Goal: Task Accomplishment & Management: Use online tool/utility

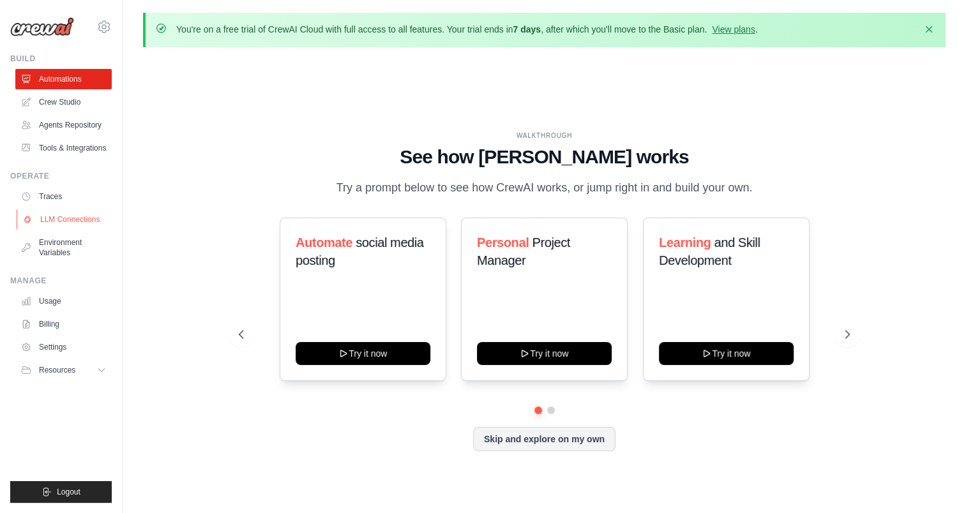
click at [73, 220] on link "LLM Connections" at bounding box center [65, 219] width 96 height 20
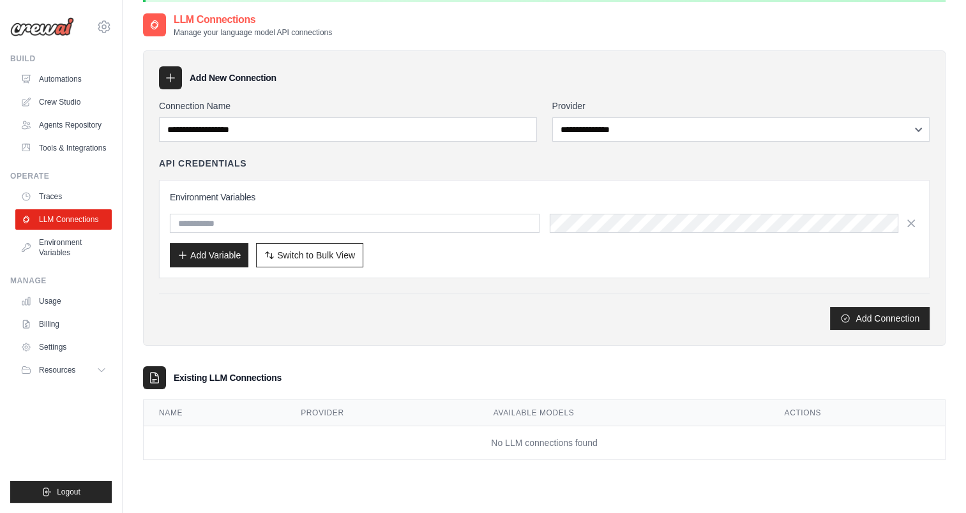
scroll to position [48, 0]
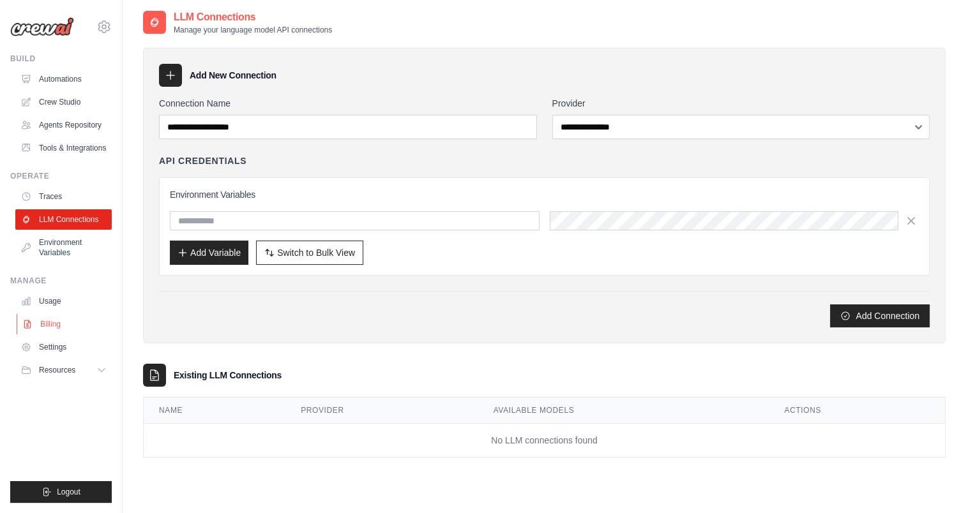
click at [60, 322] on link "Billing" at bounding box center [65, 324] width 96 height 20
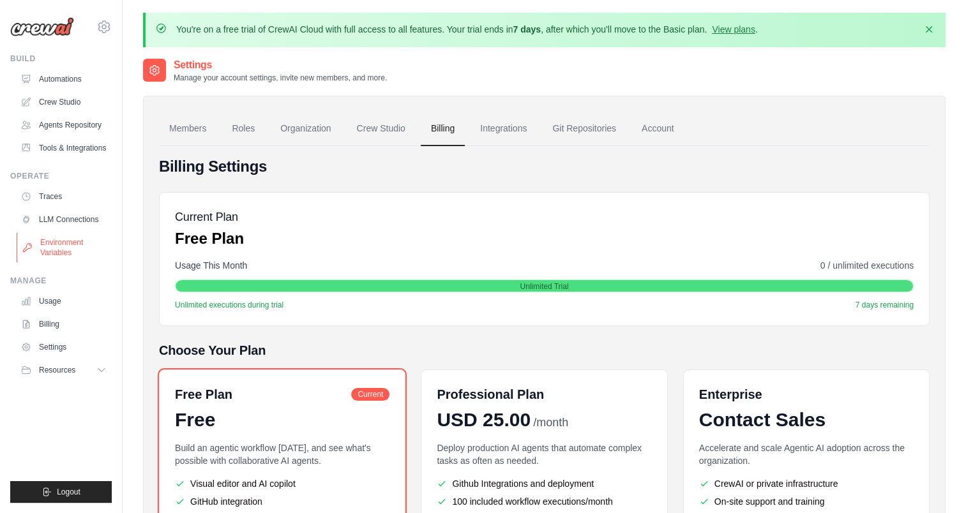
click at [76, 247] on link "Environment Variables" at bounding box center [65, 247] width 96 height 31
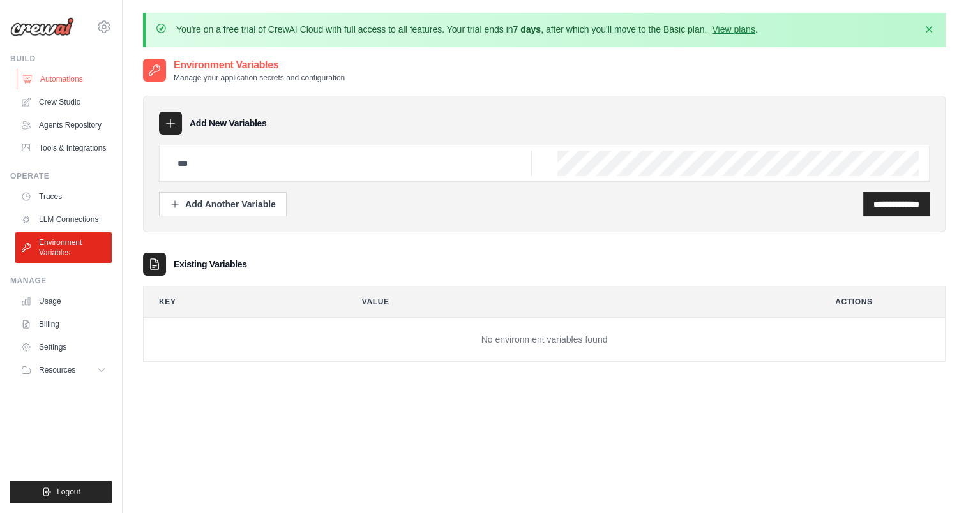
click at [77, 77] on link "Automations" at bounding box center [65, 79] width 96 height 20
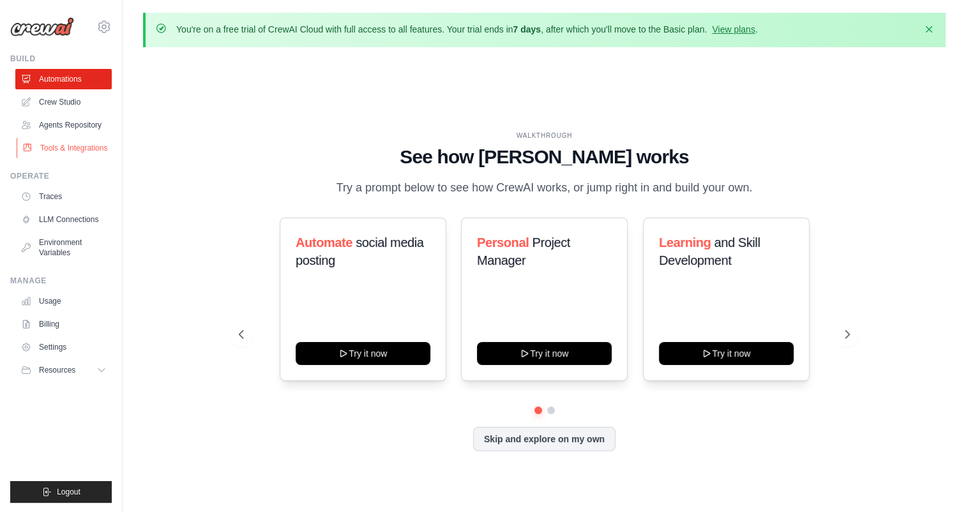
click at [68, 147] on link "Tools & Integrations" at bounding box center [65, 148] width 96 height 20
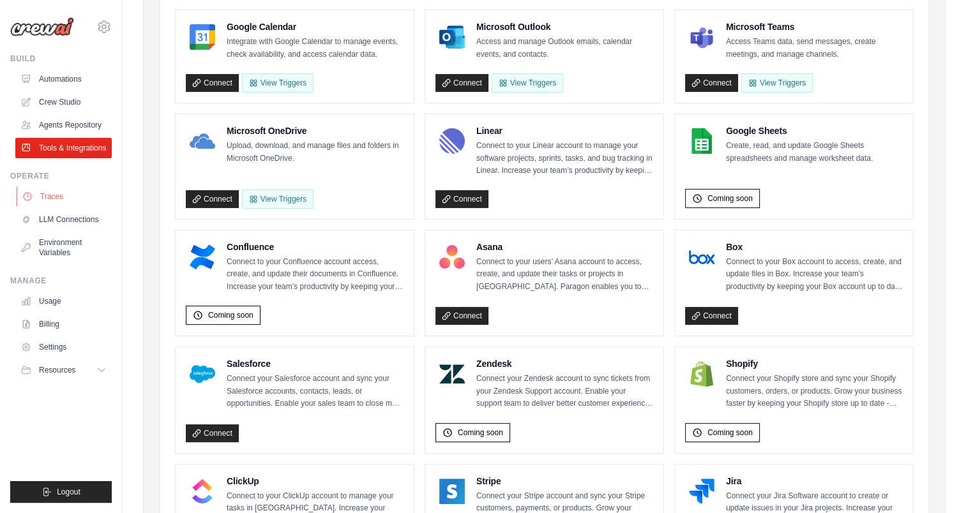
scroll to position [314, 0]
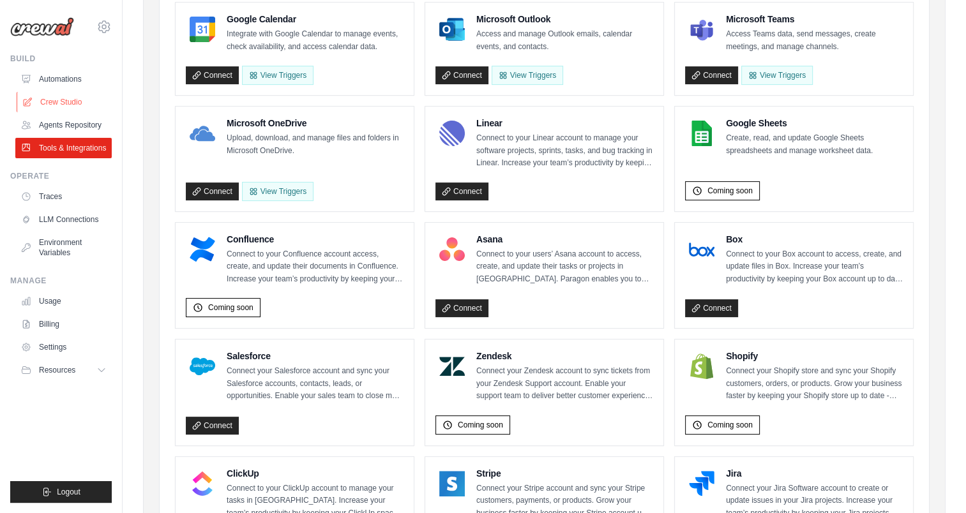
click at [72, 100] on link "Crew Studio" at bounding box center [65, 102] width 96 height 20
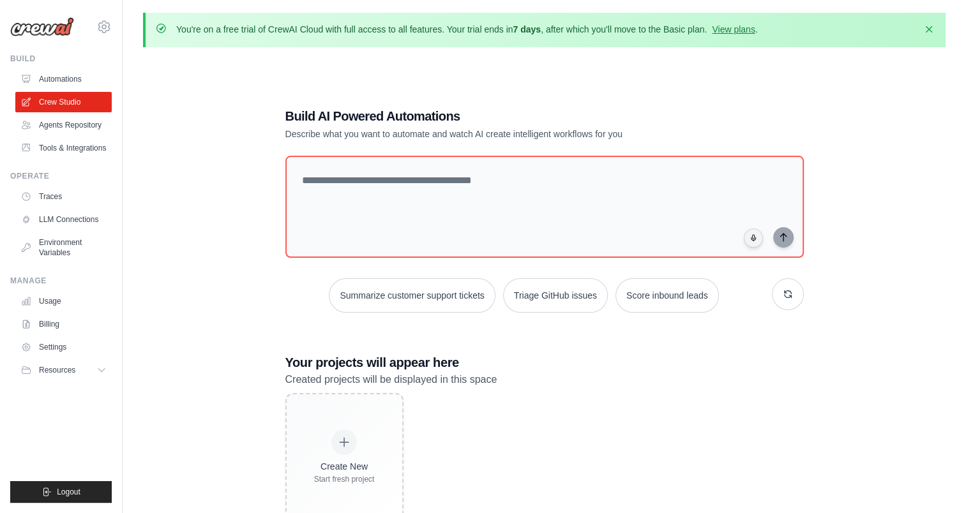
scroll to position [70, 0]
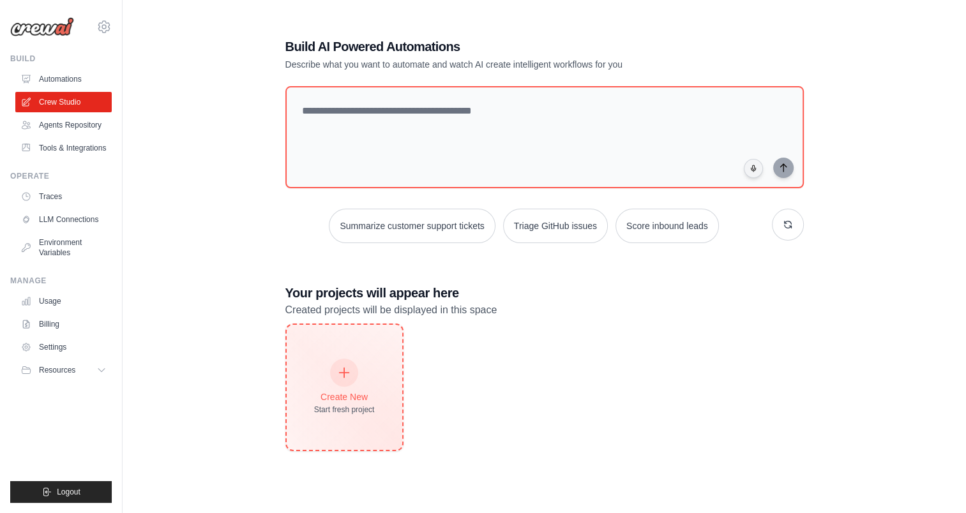
click at [328, 340] on div "Create New Start fresh project" at bounding box center [345, 387] width 116 height 125
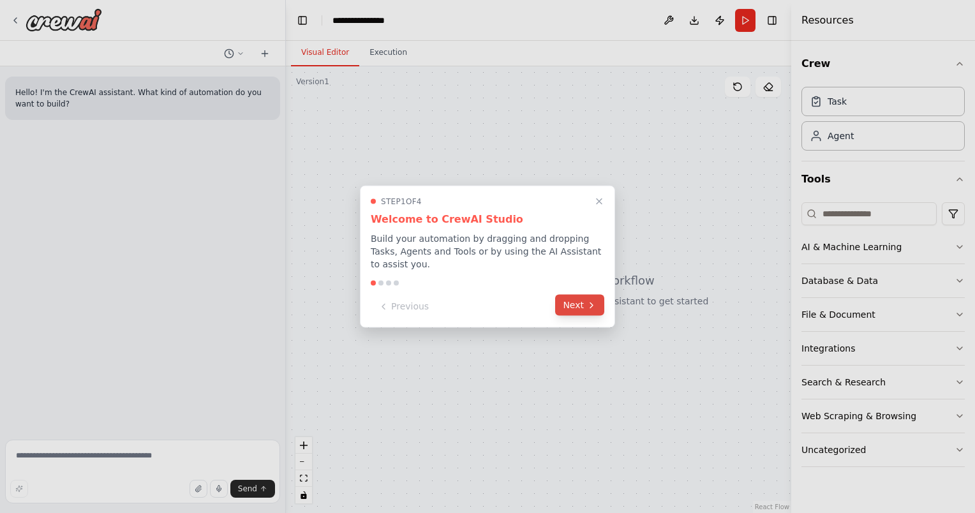
click at [563, 302] on button "Next" at bounding box center [579, 305] width 49 height 21
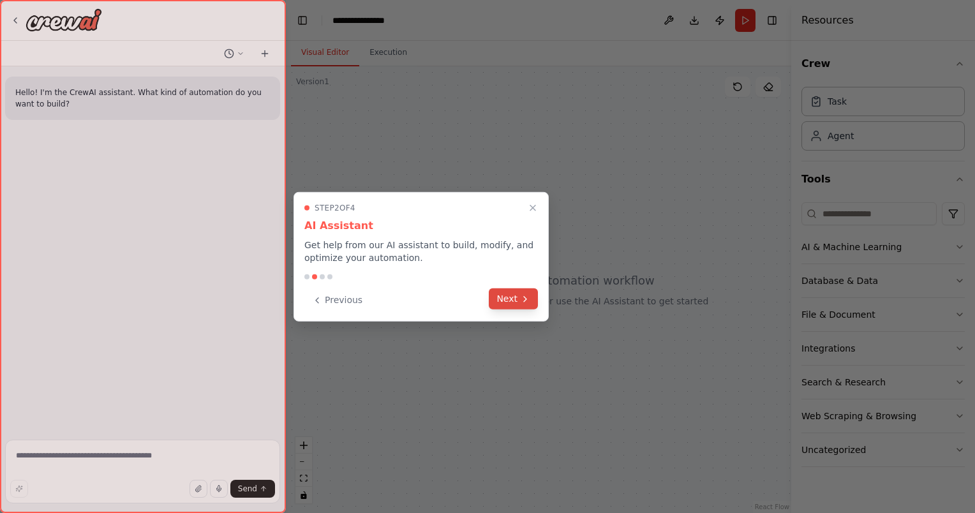
click at [522, 304] on button "Next" at bounding box center [513, 299] width 49 height 21
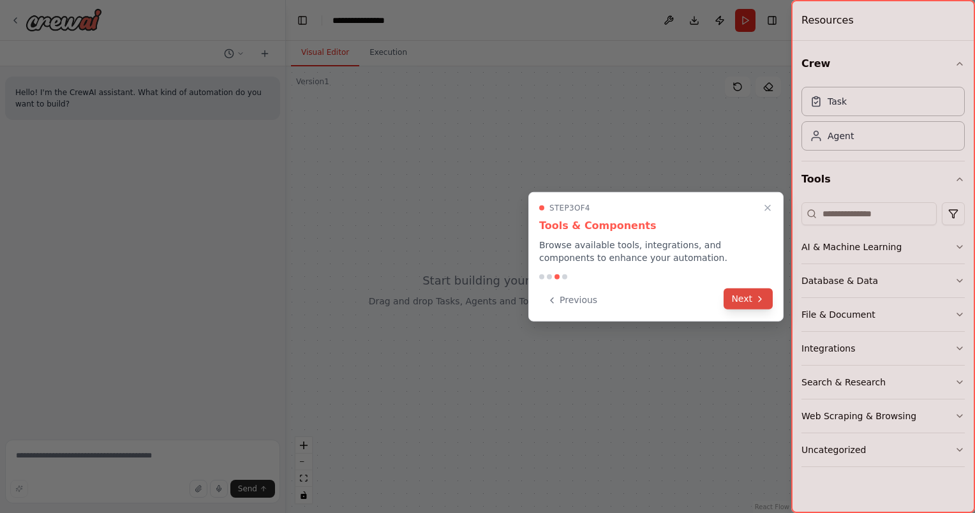
click at [746, 301] on button "Next" at bounding box center [748, 299] width 49 height 21
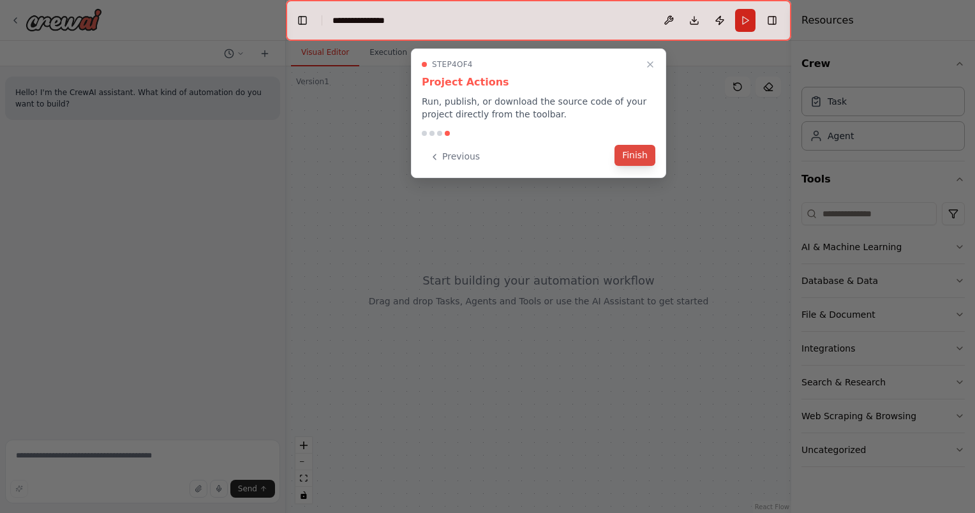
click at [626, 152] on button "Finish" at bounding box center [635, 155] width 41 height 21
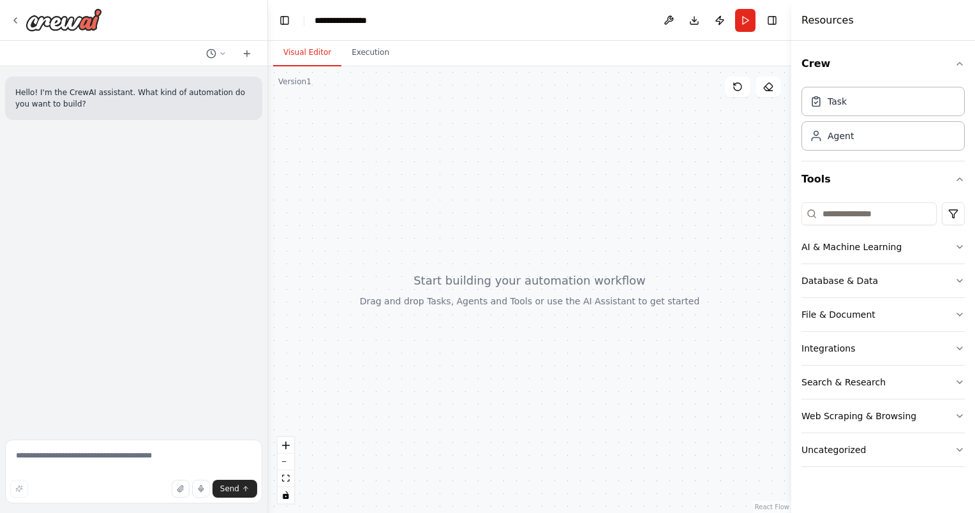
drag, startPoint x: 284, startPoint y: 268, endPoint x: 272, endPoint y: 283, distance: 19.5
click at [272, 283] on div "**********" at bounding box center [487, 256] width 975 height 513
click at [891, 250] on div "AI & Machine Learning" at bounding box center [852, 247] width 100 height 13
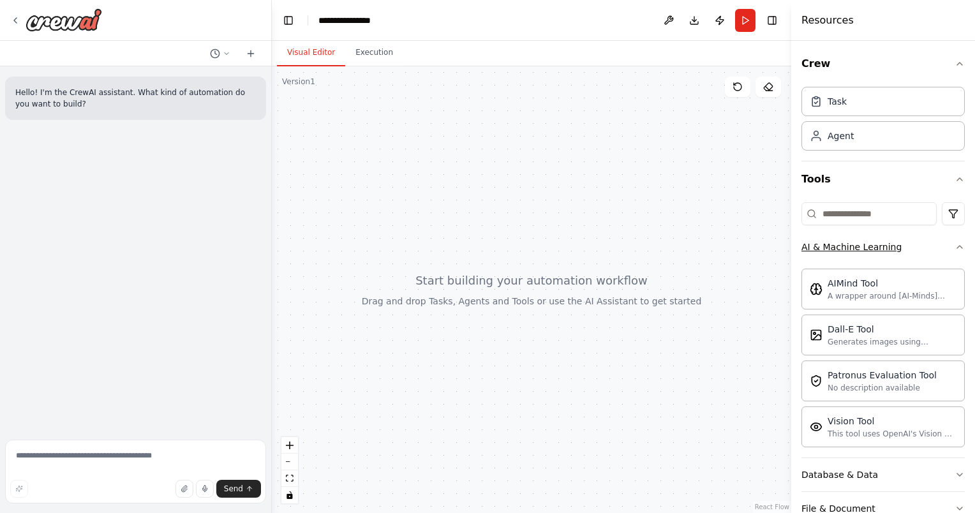
click at [938, 244] on button "AI & Machine Learning" at bounding box center [883, 246] width 163 height 33
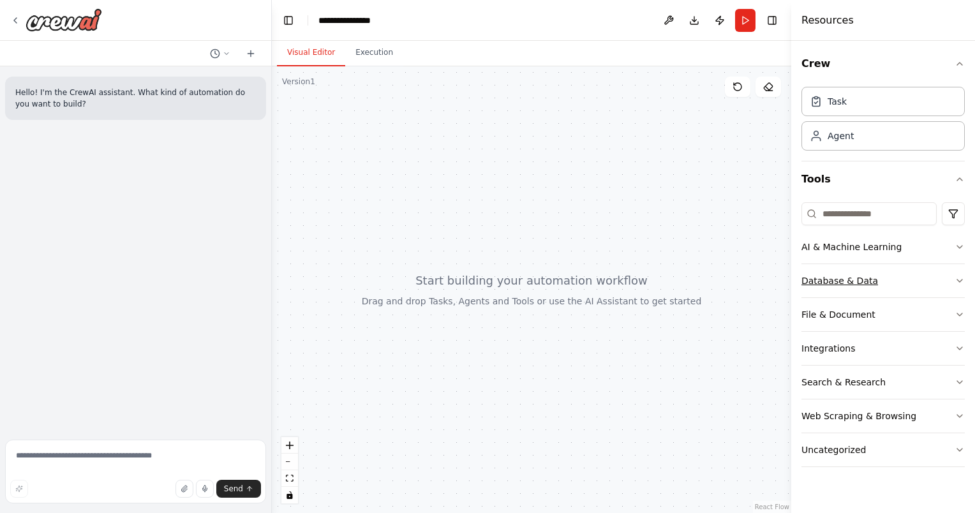
click at [915, 289] on button "Database & Data" at bounding box center [883, 280] width 163 height 33
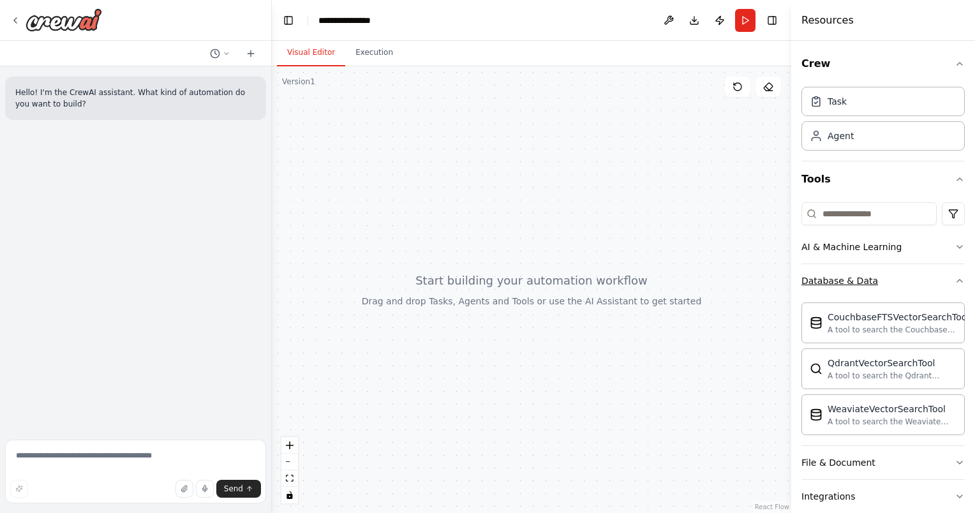
click at [915, 289] on button "Database & Data" at bounding box center [883, 280] width 163 height 33
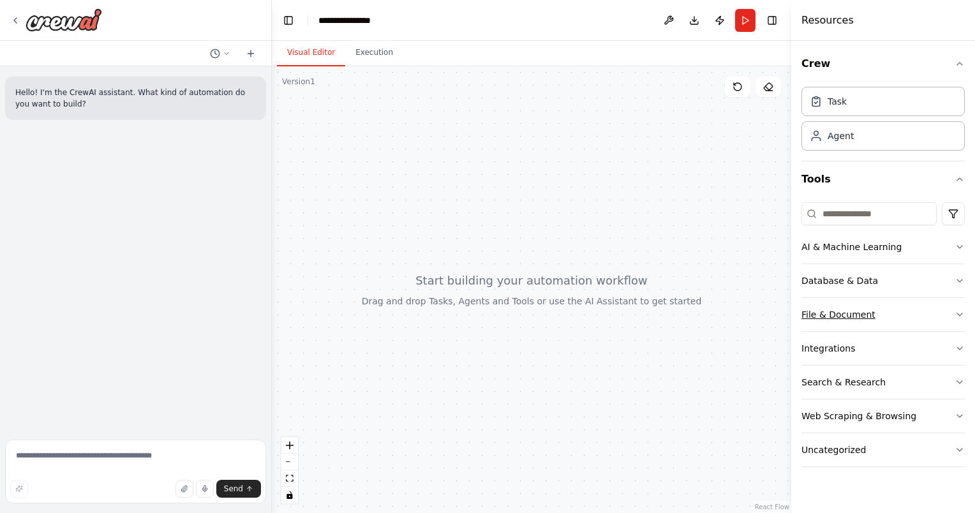
click at [908, 321] on button "File & Document" at bounding box center [883, 314] width 163 height 33
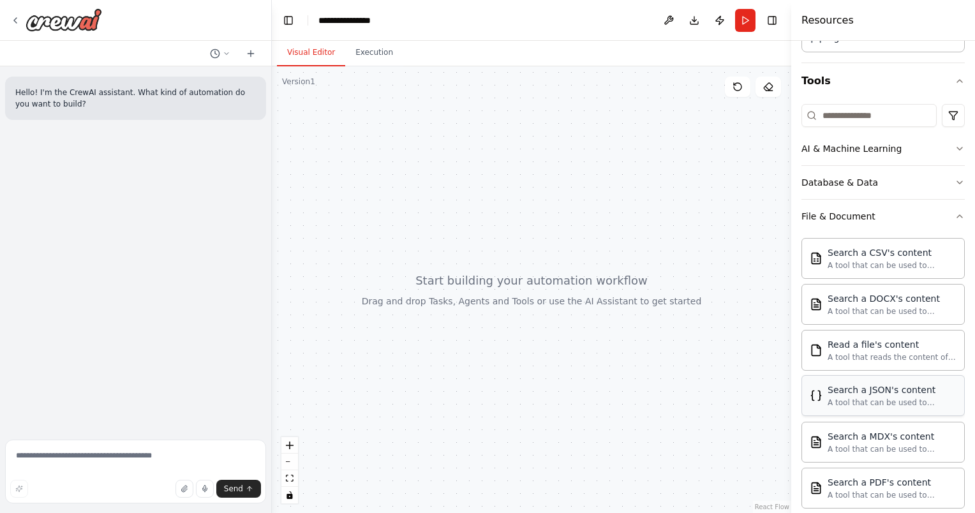
scroll to position [92, 0]
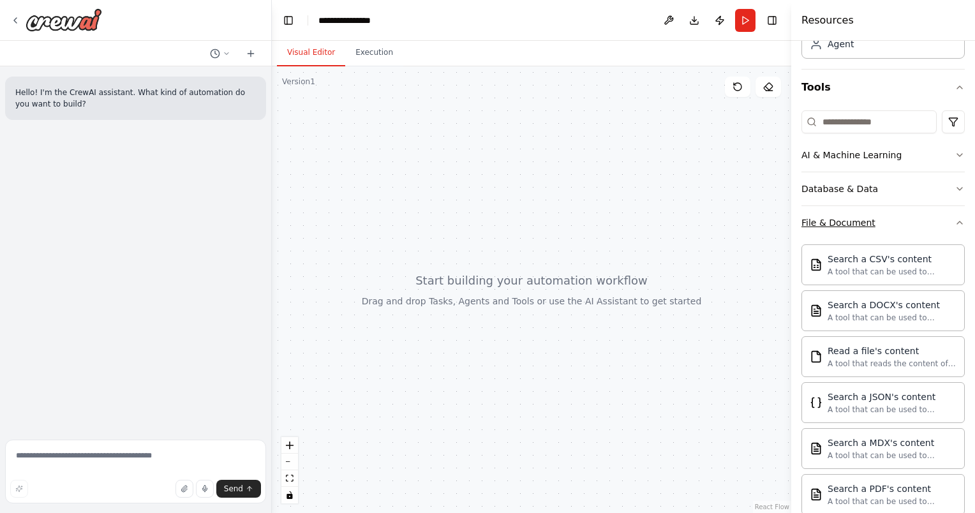
click at [917, 237] on button "File & Document" at bounding box center [883, 222] width 163 height 33
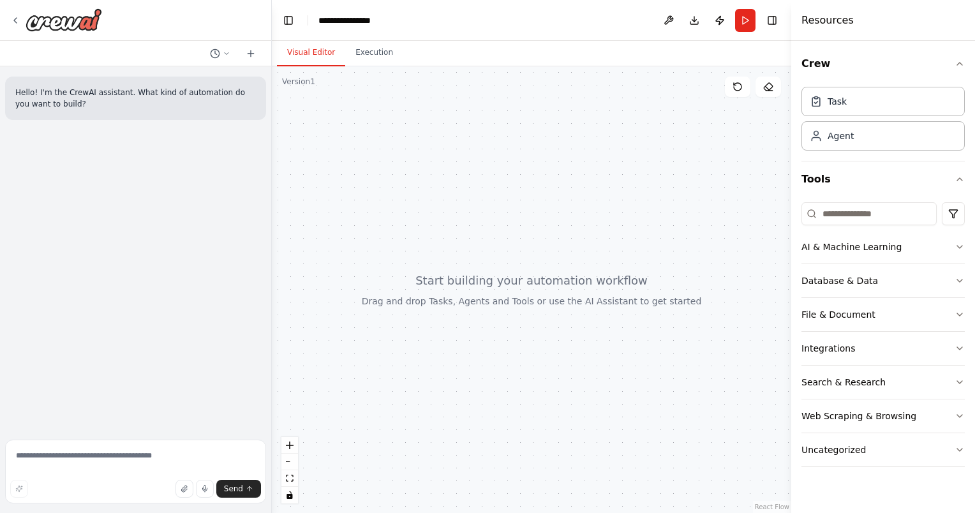
click at [657, 255] on div at bounding box center [532, 289] width 520 height 447
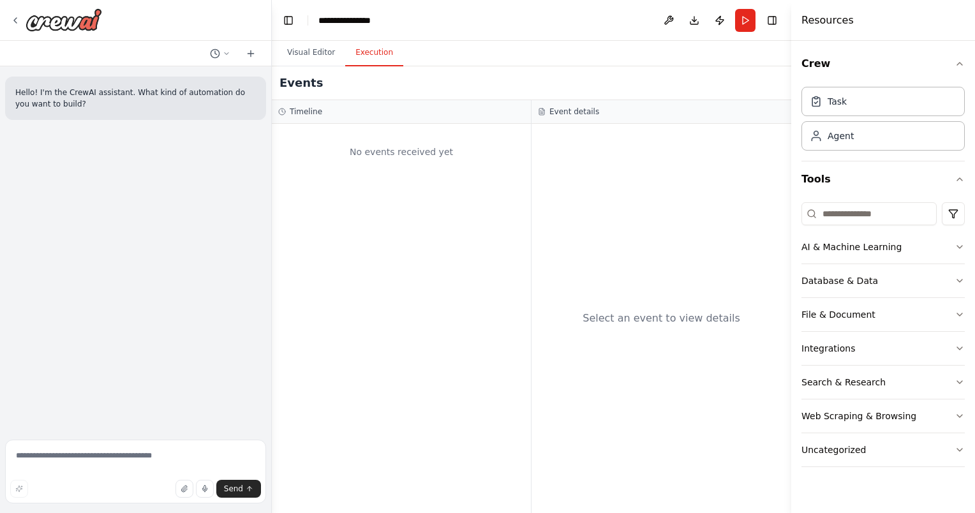
click at [365, 54] on button "Execution" at bounding box center [374, 53] width 58 height 27
click at [291, 18] on button "Toggle Left Sidebar" at bounding box center [289, 20] width 18 height 18
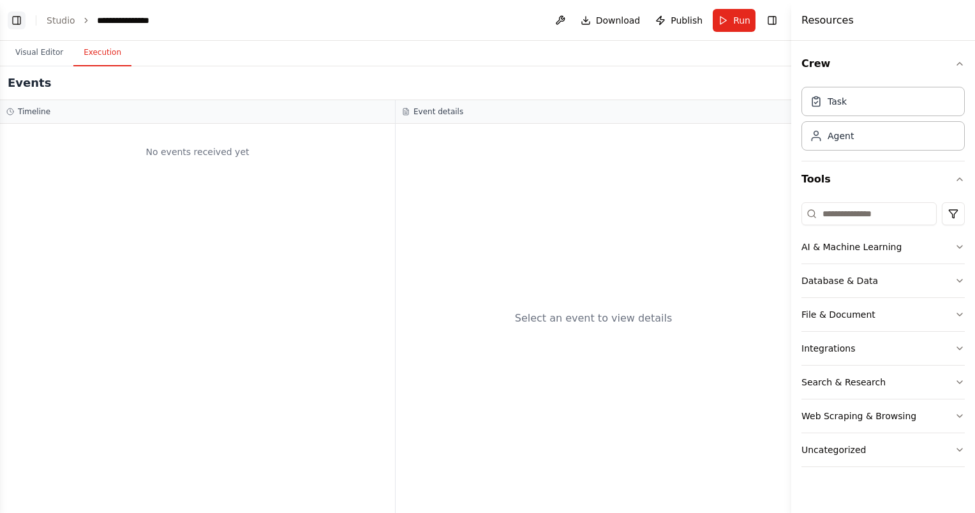
click at [13, 18] on button "Toggle Left Sidebar" at bounding box center [17, 20] width 18 height 18
